Goal: Navigation & Orientation: Find specific page/section

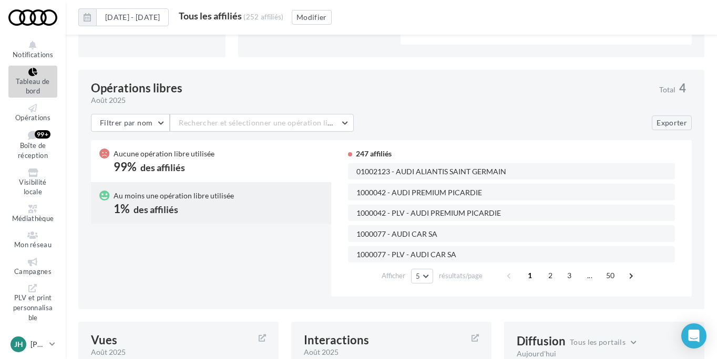
scroll to position [654, 0]
click at [37, 111] on icon at bounding box center [33, 108] width 43 height 8
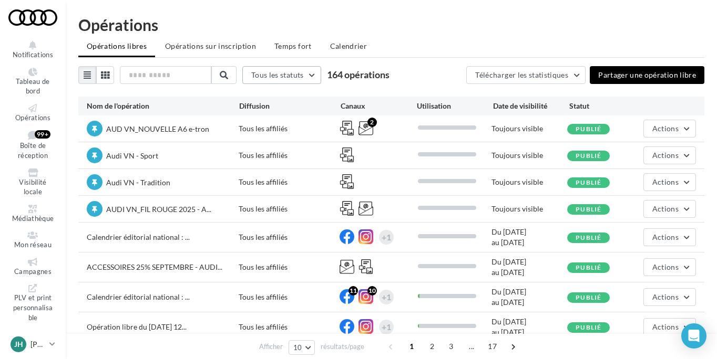
click at [299, 77] on span "Tous les statuts" at bounding box center [277, 74] width 53 height 9
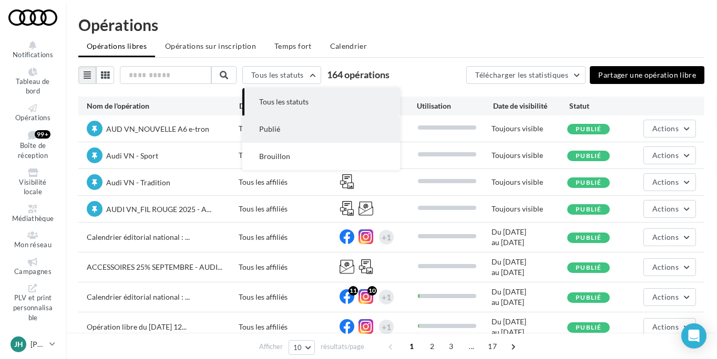
click at [289, 123] on button "Publié" at bounding box center [321, 129] width 158 height 27
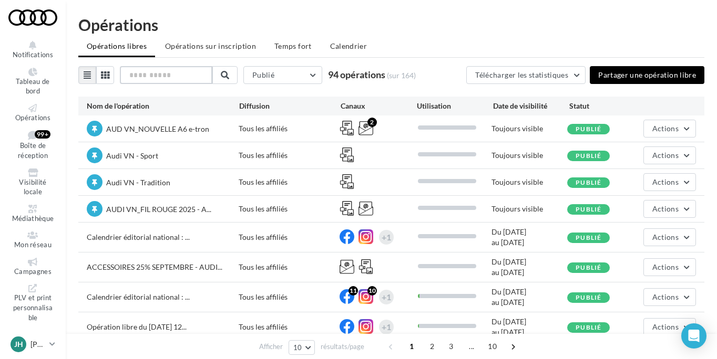
click at [169, 77] on input "text" at bounding box center [166, 75] width 92 height 18
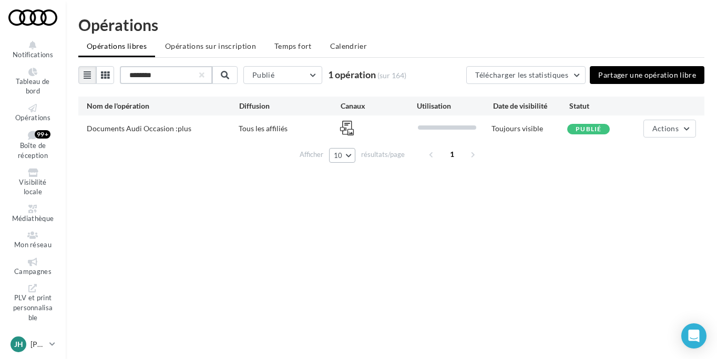
type input "********"
click at [348, 156] on button "10" at bounding box center [342, 155] width 27 height 15
click at [169, 127] on span "Documents Audi Occasion :plus" at bounding box center [139, 128] width 105 height 9
click at [170, 133] on div "Documents Audi Occasion :plus" at bounding box center [139, 128] width 105 height 11
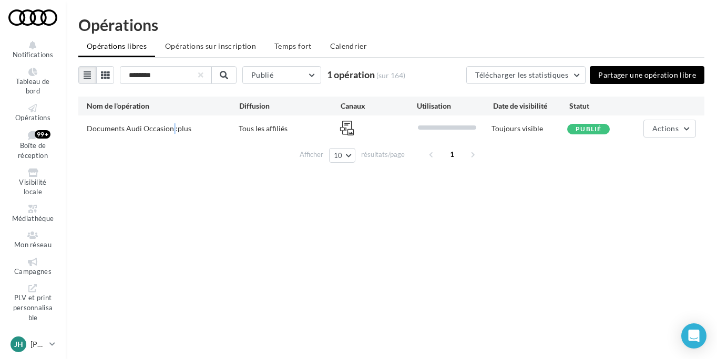
click at [170, 133] on div "Documents Audi Occasion :plus" at bounding box center [139, 128] width 105 height 11
click at [119, 129] on span "Documents Audi Occasion :plus" at bounding box center [139, 128] width 105 height 9
click at [671, 131] on span "Actions" at bounding box center [665, 128] width 26 height 9
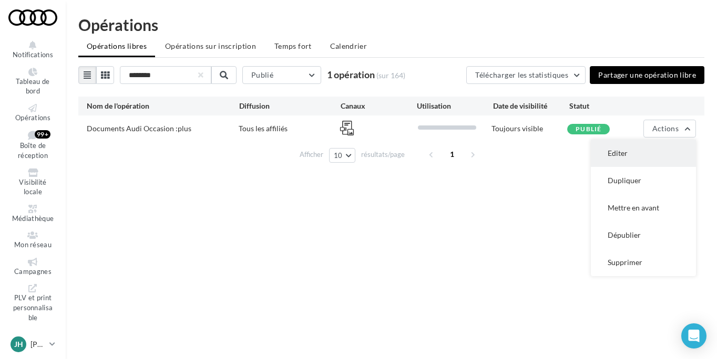
click at [648, 152] on button "Editer" at bounding box center [643, 153] width 105 height 27
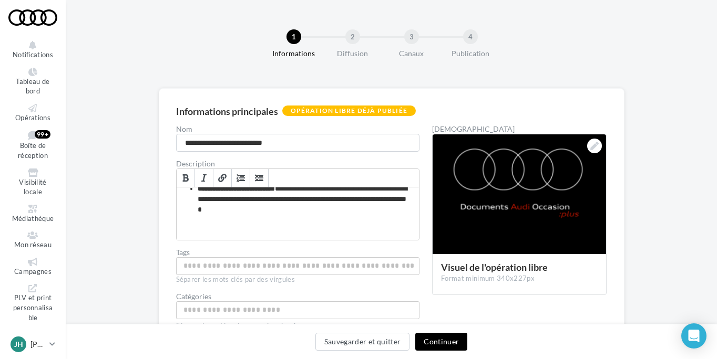
click at [449, 342] on button "Continuer" at bounding box center [441, 342] width 52 height 18
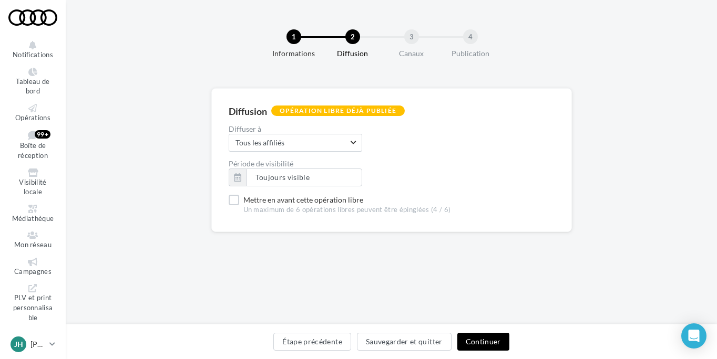
click at [478, 337] on button "Continuer" at bounding box center [483, 342] width 52 height 18
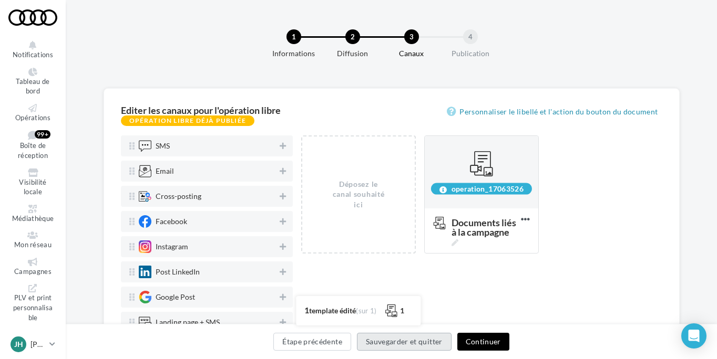
click at [409, 346] on button "Sauvegarder et quitter" at bounding box center [404, 342] width 95 height 18
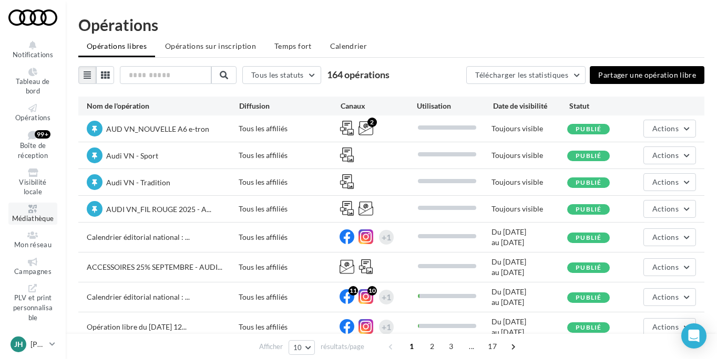
click at [40, 216] on span "Médiathèque" at bounding box center [33, 218] width 42 height 8
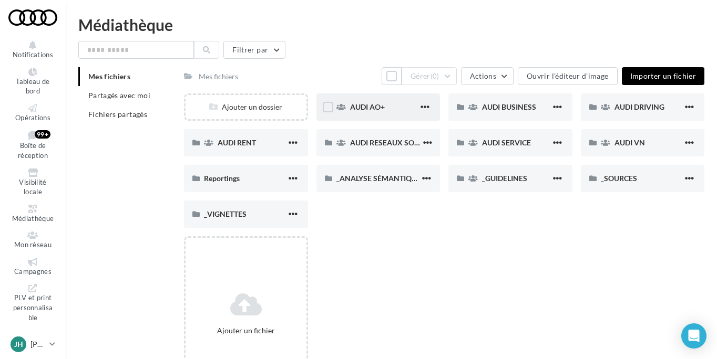
click at [387, 112] on div "AUDI AO+" at bounding box center [384, 107] width 68 height 11
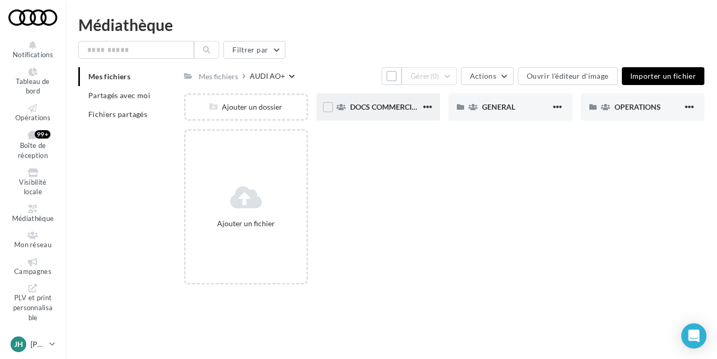
click at [376, 113] on div "DOCS COMMERCIAUX" at bounding box center [377, 107] width 123 height 27
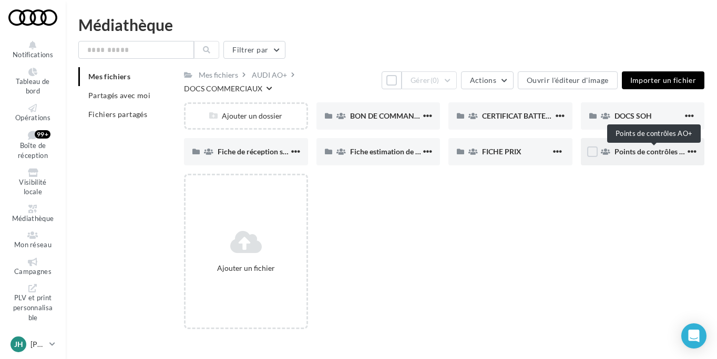
click at [629, 153] on span "Points de contrôles AO+" at bounding box center [654, 151] width 80 height 9
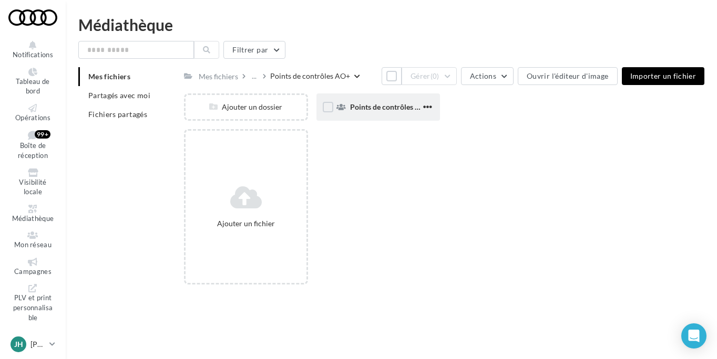
click at [390, 115] on div "Points de contrôles AO+" at bounding box center [377, 107] width 123 height 27
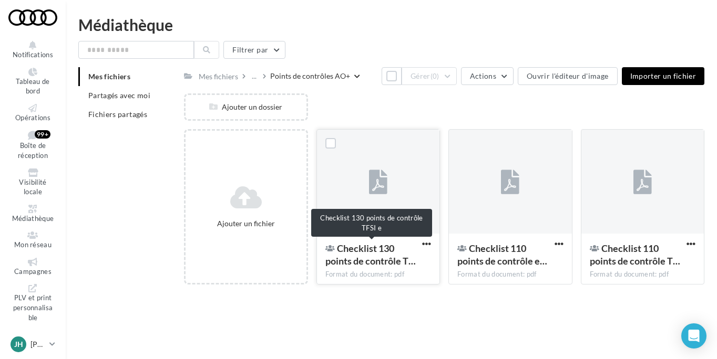
click at [379, 248] on span "Checklist 130 points de contrôle T…" at bounding box center [370, 255] width 90 height 24
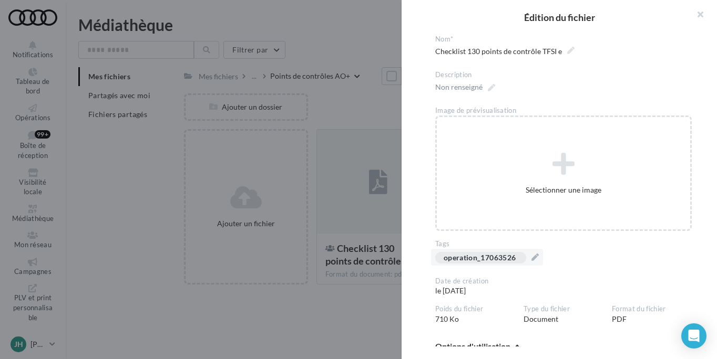
scroll to position [85, 0]
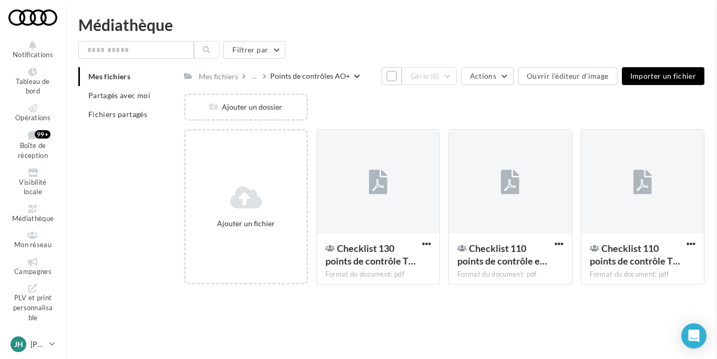
click at [316, 293] on div "**********" at bounding box center [444, 293] width 520 height 0
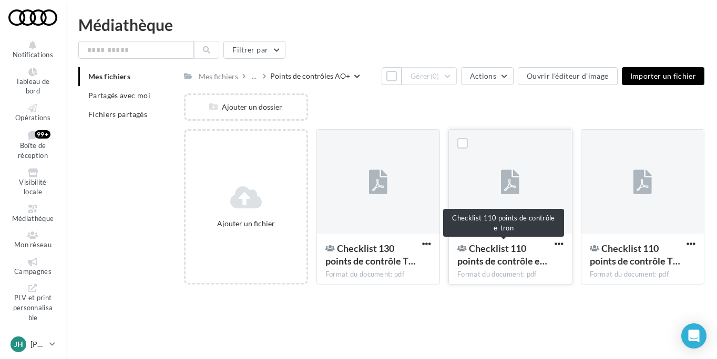
click at [486, 263] on span "Checklist 110 points de contrôle e…" at bounding box center [502, 255] width 90 height 24
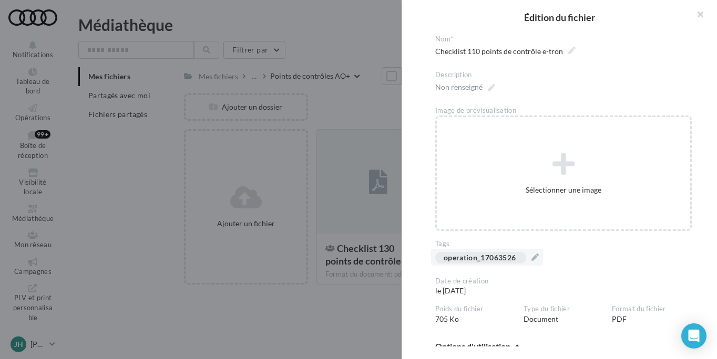
click at [538, 256] on div "operation_17063526" at bounding box center [487, 257] width 112 height 17
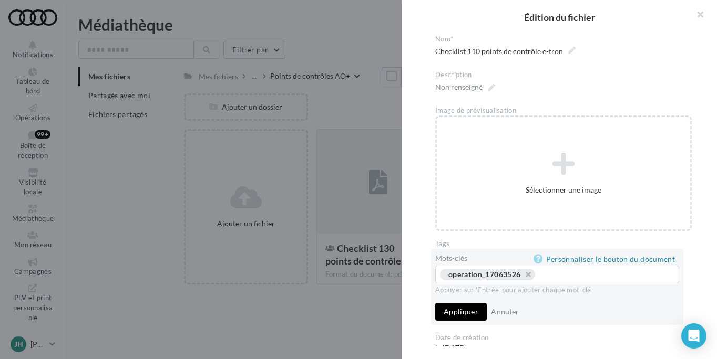
drag, startPoint x: 542, startPoint y: 276, endPoint x: 431, endPoint y: 278, distance: 110.9
click at [431, 278] on div "Mots-clés Personnaliser le bouton du document operation_17063526 ... Appuyer su…" at bounding box center [557, 287] width 252 height 77
click at [357, 324] on div at bounding box center [358, 179] width 717 height 359
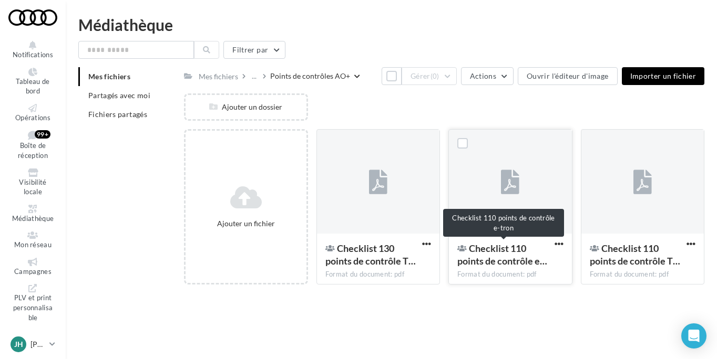
click at [495, 262] on span "Checklist 110 points de contrôle e…" at bounding box center [502, 255] width 90 height 24
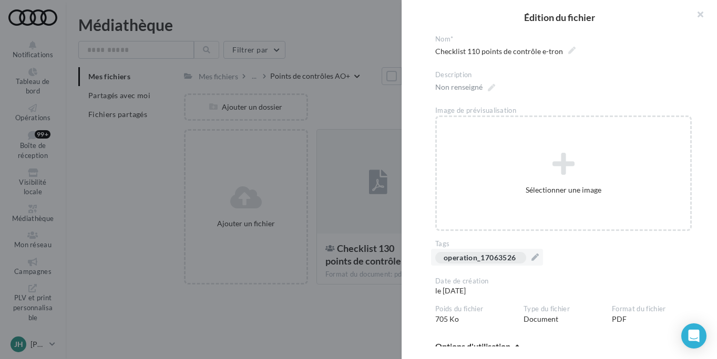
click at [498, 257] on div "operation_17063526" at bounding box center [479, 258] width 72 height 8
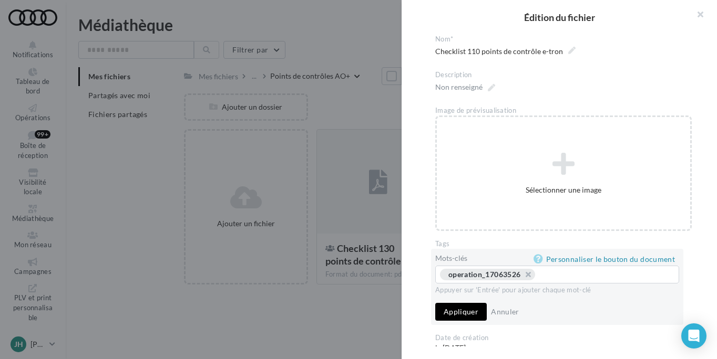
click at [446, 274] on span "operation_17063526" at bounding box center [487, 275] width 95 height 12
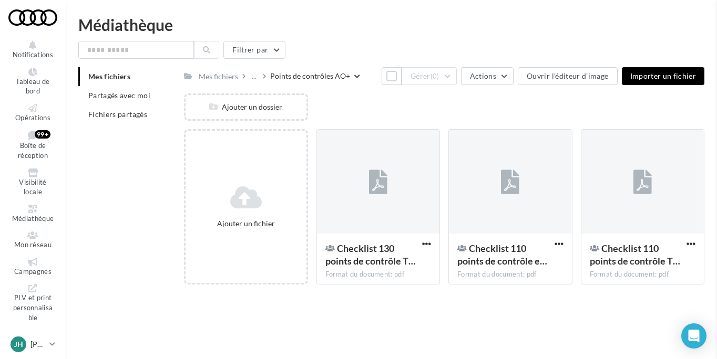
click at [395, 293] on div "**********" at bounding box center [444, 293] width 520 height 0
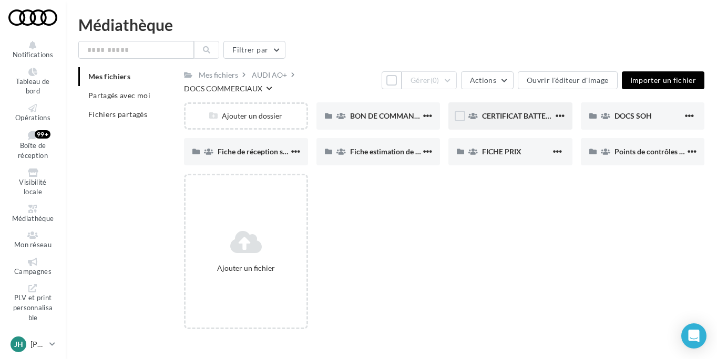
click at [525, 120] on span "CERTIFICAT BATTERIE" at bounding box center [519, 115] width 75 height 9
click at [615, 125] on div "DOCS SOH" at bounding box center [642, 115] width 123 height 27
click at [273, 152] on span "Fiche de réception service VO" at bounding box center [266, 151] width 98 height 9
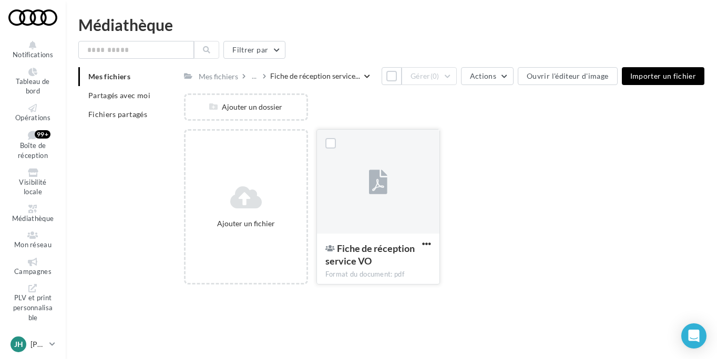
click at [382, 195] on div at bounding box center [378, 182] width 18 height 35
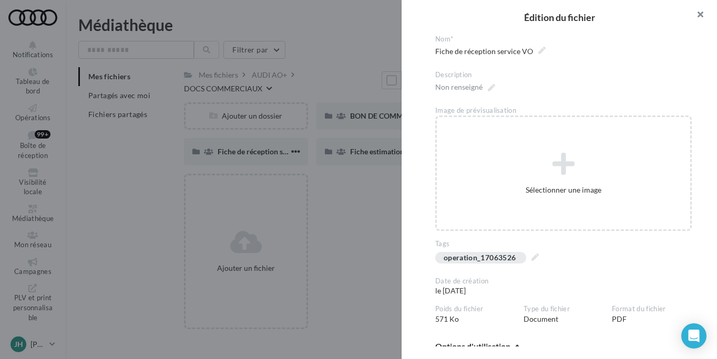
click at [697, 15] on button "button" at bounding box center [696, 16] width 42 height 32
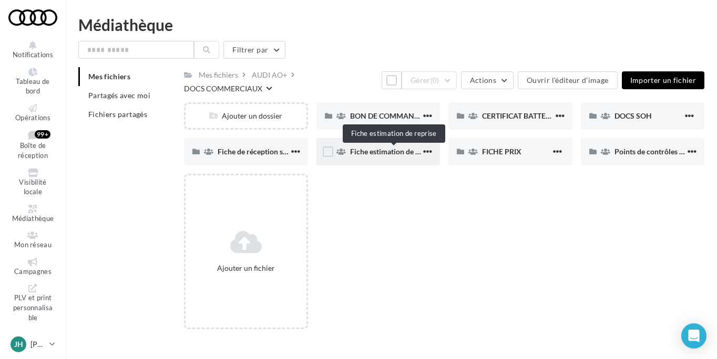
click at [387, 156] on span "Fiche estimation de reprise" at bounding box center [394, 151] width 88 height 9
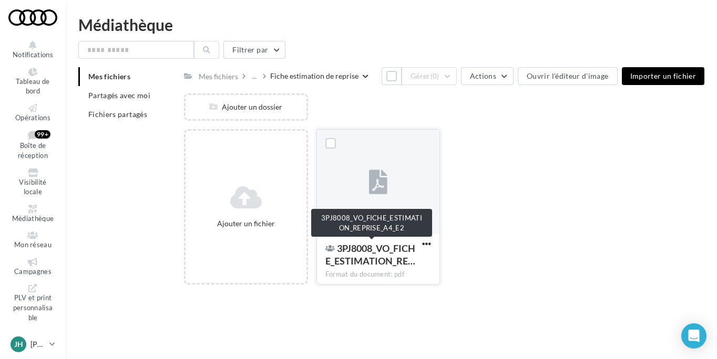
click at [389, 256] on span "3PJ8008_VO_FICHE_ESTIMATION_RE…" at bounding box center [370, 255] width 90 height 24
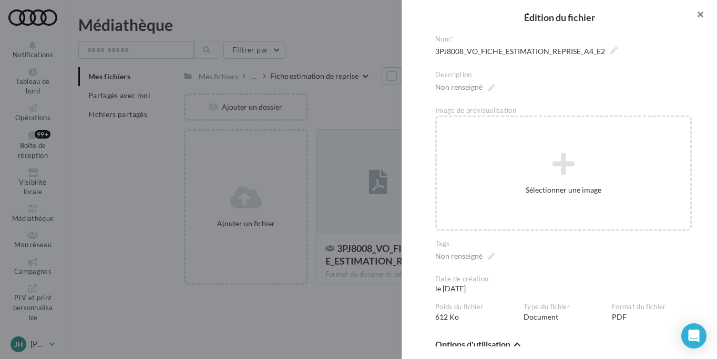
click at [701, 15] on button "button" at bounding box center [696, 16] width 42 height 32
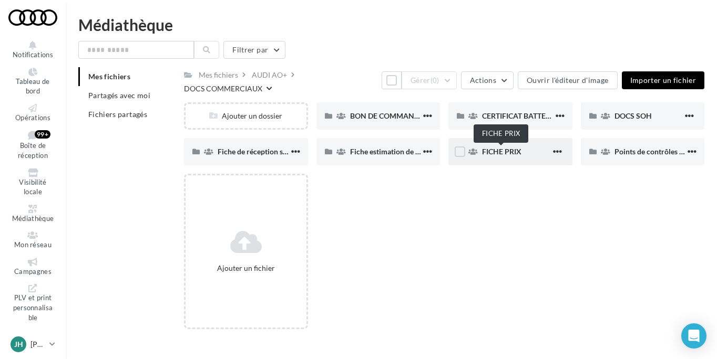
click at [509, 154] on span "FICHE PRIX" at bounding box center [501, 151] width 39 height 9
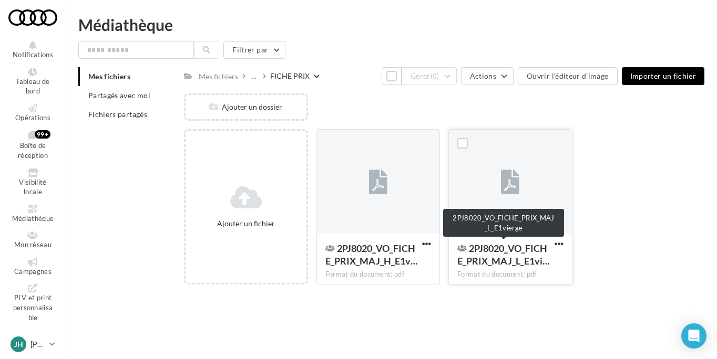
click at [496, 264] on span "2PJ8020_VO_FICHE_PRIX_MAJ_L_E1vi…" at bounding box center [503, 255] width 92 height 24
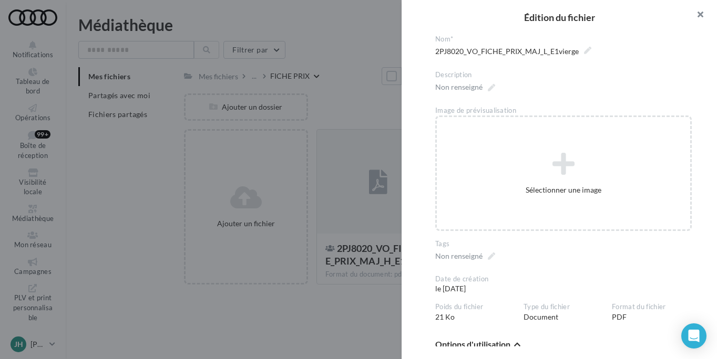
click at [703, 14] on button "button" at bounding box center [696, 16] width 42 height 32
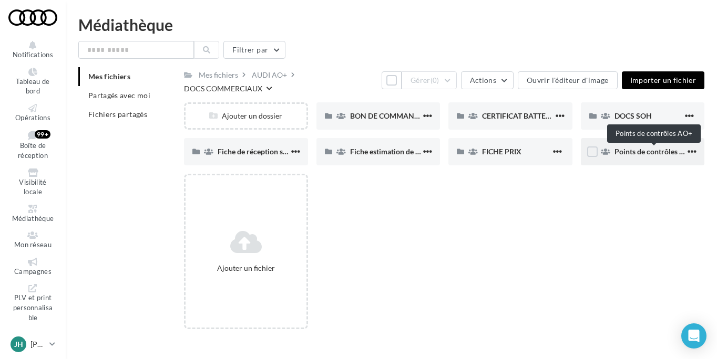
click at [662, 153] on span "Points de contrôles AO+" at bounding box center [654, 151] width 80 height 9
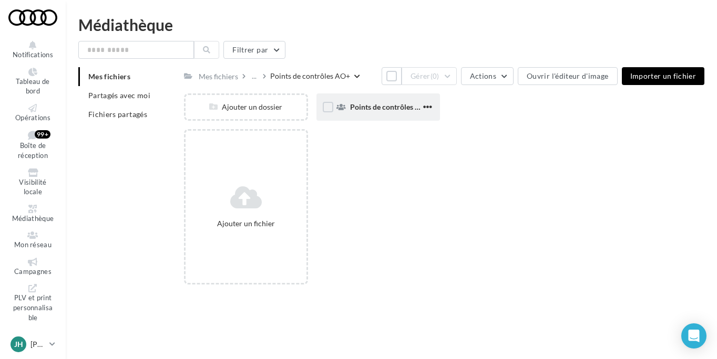
click at [386, 117] on div "Points de contrôles AO+" at bounding box center [377, 107] width 123 height 27
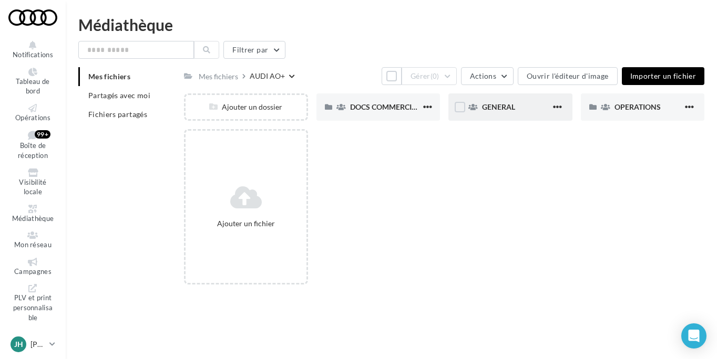
click at [496, 112] on div "GENERAL" at bounding box center [516, 107] width 68 height 11
click at [387, 108] on div "Charte VO" at bounding box center [384, 107] width 68 height 11
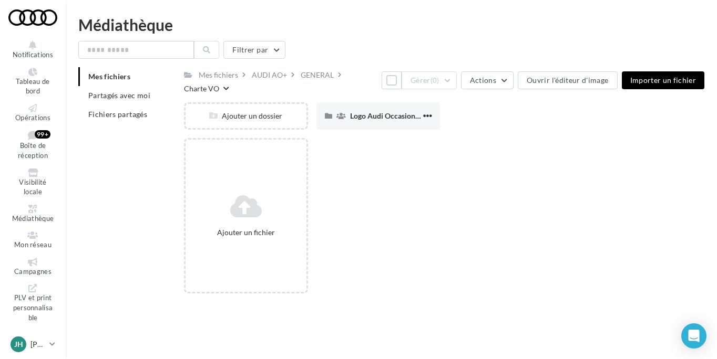
click at [387, 108] on div "Logo Audi Occasion :plus" at bounding box center [377, 115] width 123 height 27
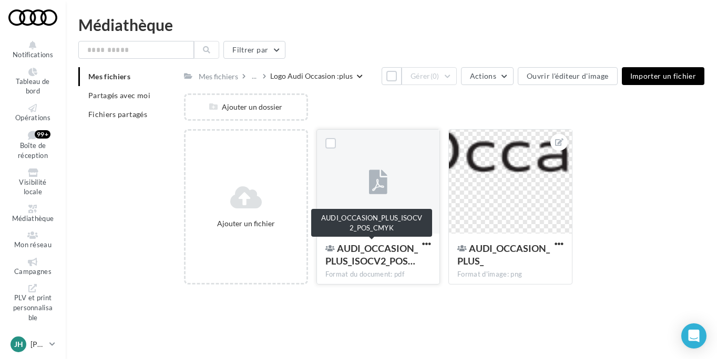
click at [397, 258] on span "AUDI_OCCASION_PLUS_ISOCV2_POS…" at bounding box center [371, 255] width 92 height 24
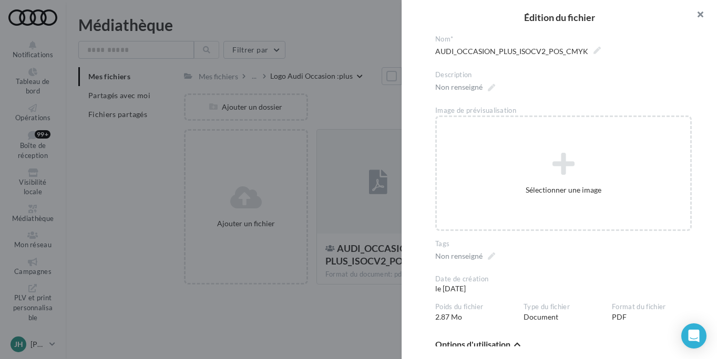
click at [701, 12] on button "button" at bounding box center [696, 16] width 42 height 32
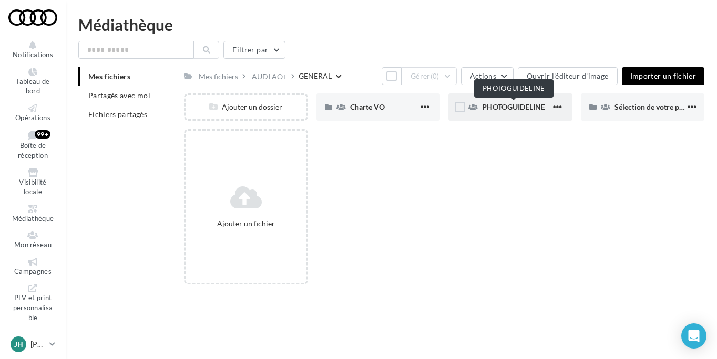
click at [531, 110] on span "PHOTOGUIDELINE" at bounding box center [513, 106] width 63 height 9
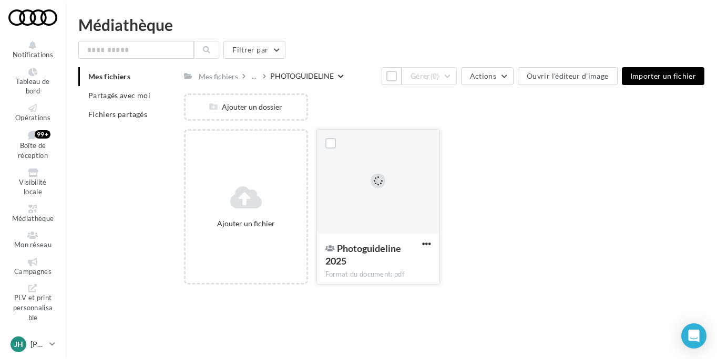
click at [380, 249] on span "Photoguideline 2025" at bounding box center [363, 255] width 76 height 24
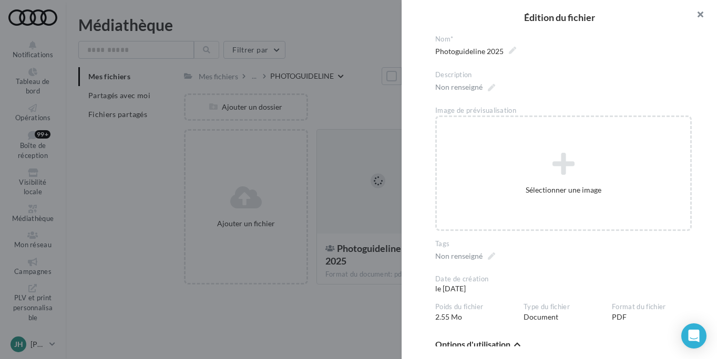
click at [698, 17] on button "button" at bounding box center [696, 16] width 42 height 32
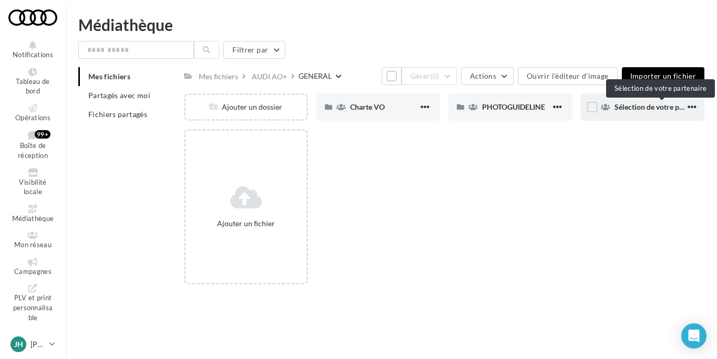
click at [649, 109] on span "Sélection de votre partenaire" at bounding box center [661, 106] width 95 height 9
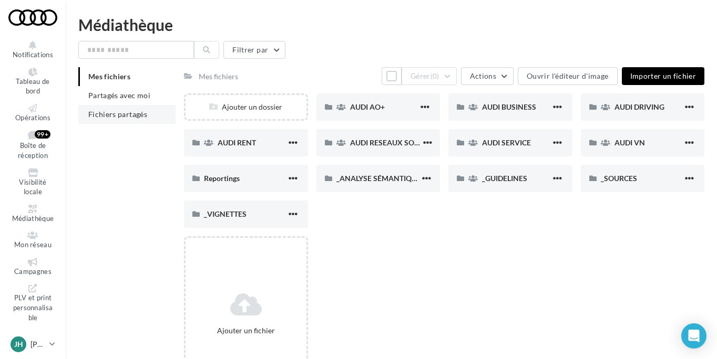
click at [136, 111] on span "Fichiers partagés" at bounding box center [117, 114] width 59 height 9
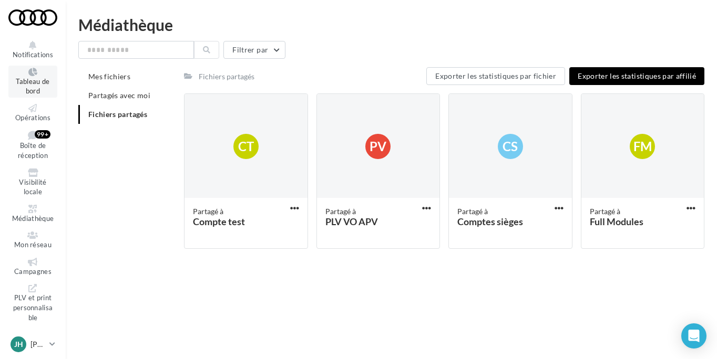
click at [35, 82] on span "Tableau de bord" at bounding box center [33, 86] width 34 height 18
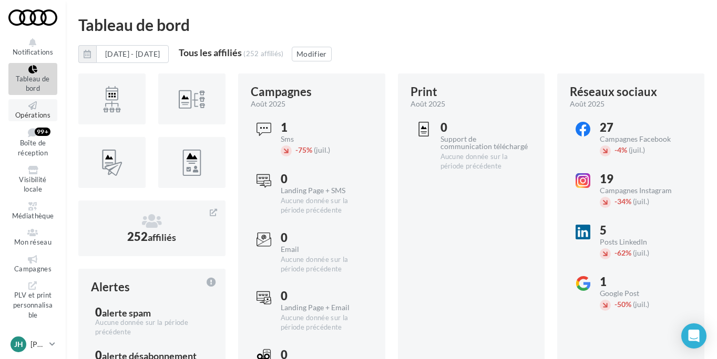
click at [24, 103] on icon at bounding box center [33, 105] width 43 height 8
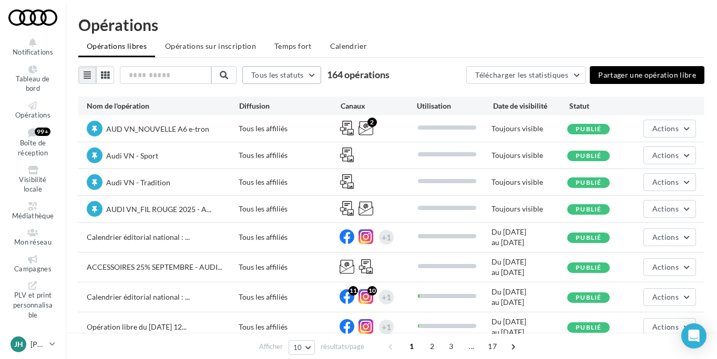
click at [319, 74] on button "Tous les statuts" at bounding box center [281, 75] width 79 height 18
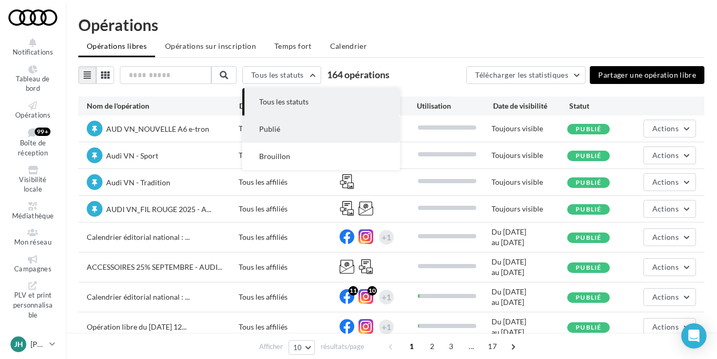
click at [308, 125] on button "Publié" at bounding box center [321, 129] width 158 height 27
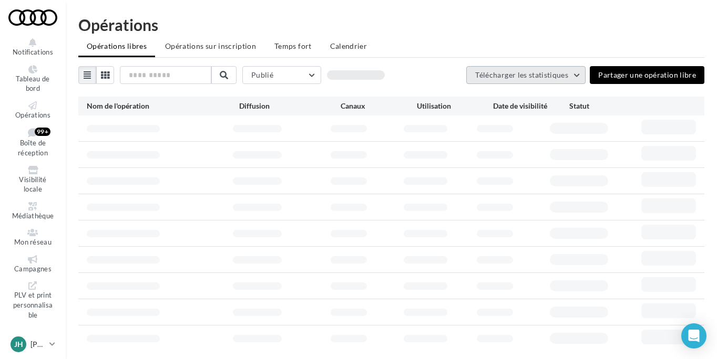
click at [577, 76] on button "Télécharger les statistiques" at bounding box center [525, 75] width 119 height 18
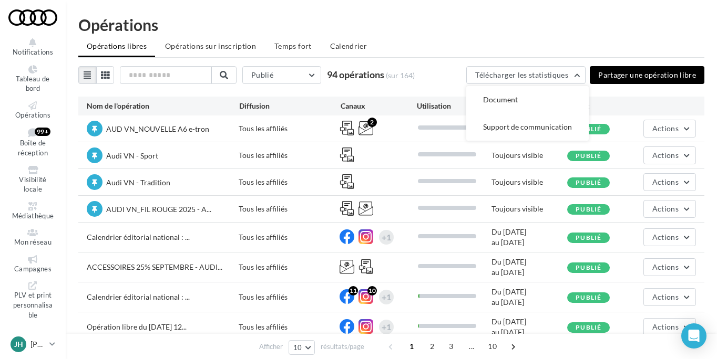
click at [626, 50] on ul "Opérations libres Opérations sur inscription Temps fort Calendrier" at bounding box center [391, 47] width 626 height 21
click at [37, 210] on icon at bounding box center [33, 206] width 43 height 8
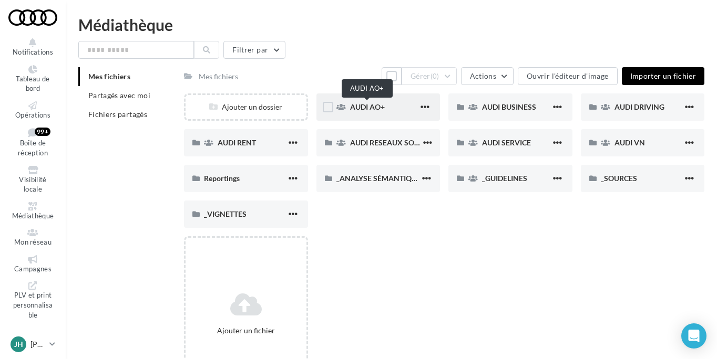
click at [378, 104] on span "AUDI AO+" at bounding box center [367, 106] width 35 height 9
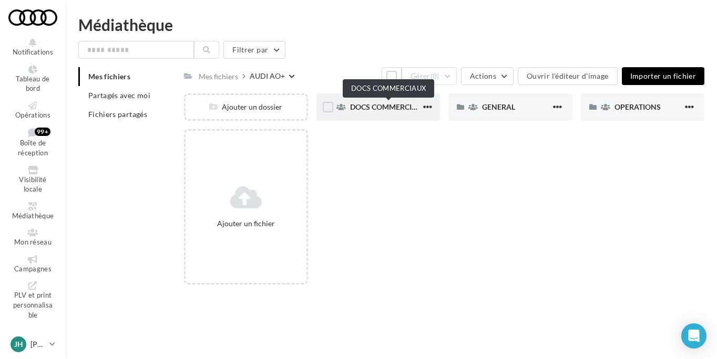
click at [384, 107] on span "DOCS COMMERCIAUX" at bounding box center [388, 106] width 77 height 9
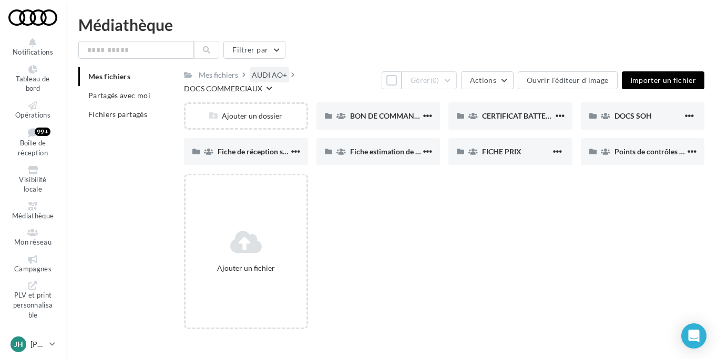
click at [269, 78] on div "AUDI AO+" at bounding box center [269, 75] width 35 height 11
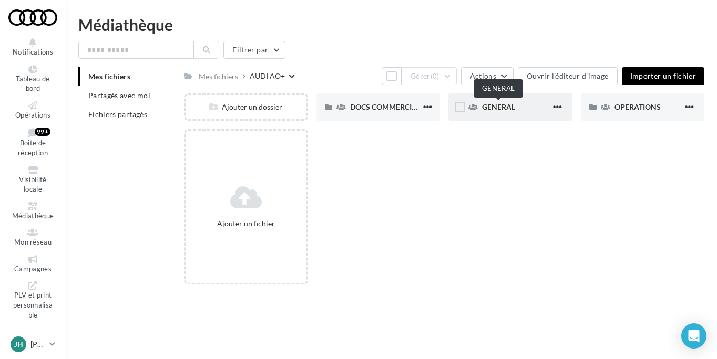
click at [494, 110] on span "GENERAL" at bounding box center [498, 106] width 33 height 9
click at [275, 76] on div "AUDI AO+" at bounding box center [269, 76] width 35 height 11
click at [619, 110] on span "OPERATIONS" at bounding box center [637, 106] width 46 height 9
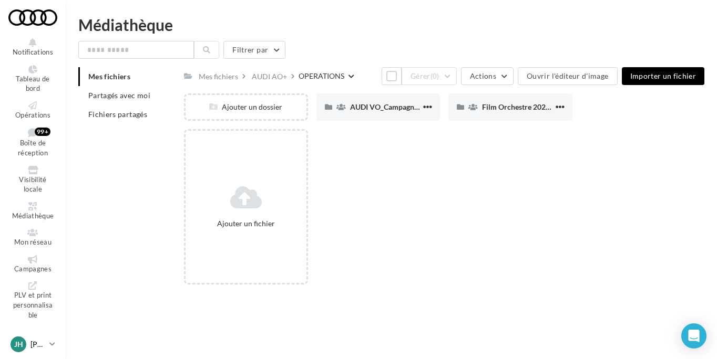
click at [36, 345] on p "[PERSON_NAME]" at bounding box center [37, 344] width 15 height 11
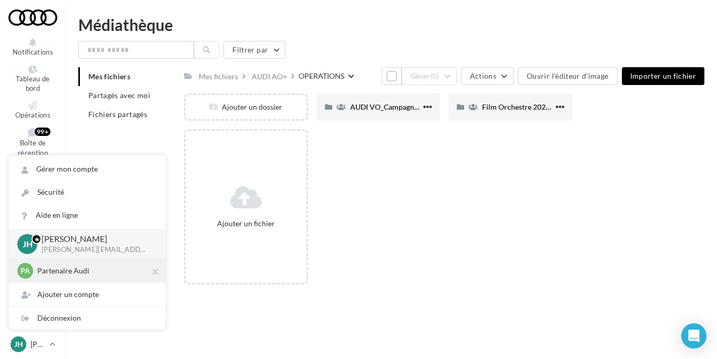
click at [99, 275] on p "Partenaire Audi" at bounding box center [95, 271] width 116 height 11
click at [67, 270] on p "Partenaire Audi" at bounding box center [95, 271] width 116 height 11
